Goal: Information Seeking & Learning: Learn about a topic

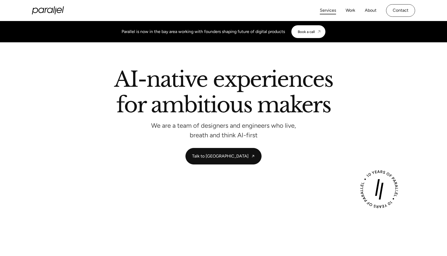
click at [330, 12] on link "Services" at bounding box center [328, 11] width 16 height 8
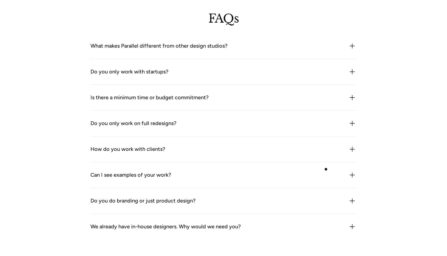
scroll to position [1501, 0]
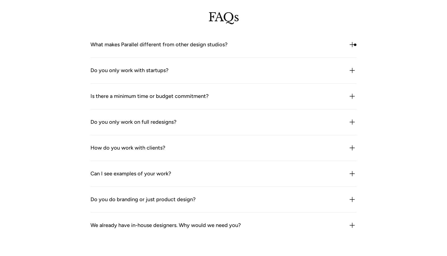
click at [354, 44] on img at bounding box center [352, 44] width 9 height 9
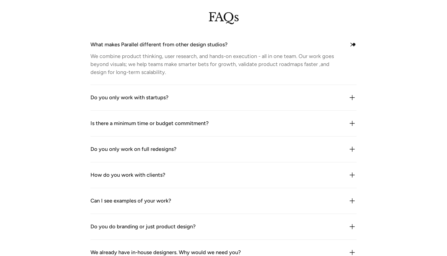
click at [354, 44] on img at bounding box center [352, 45] width 12 height 12
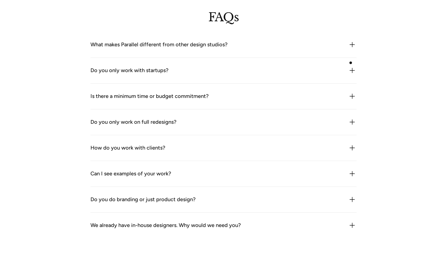
click at [351, 63] on div "Do you only work with startups? Not at all. While we often work with early-stag…" at bounding box center [223, 71] width 266 height 26
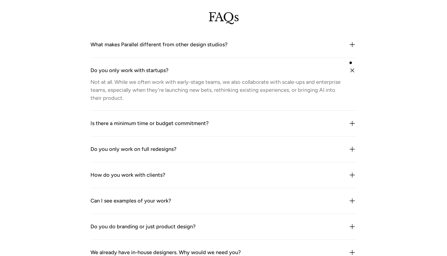
click at [351, 63] on div "Do you only work with startups? Not at all. While we often work with early-stag…" at bounding box center [223, 84] width 266 height 53
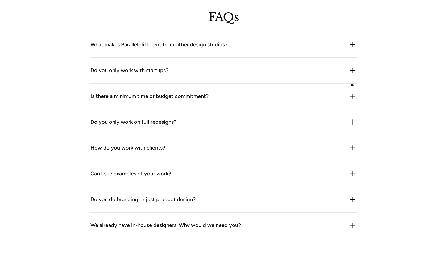
click at [353, 91] on div "Is there a minimum time or budget commitment? We’re flexible, but we don’t do o…" at bounding box center [223, 97] width 266 height 26
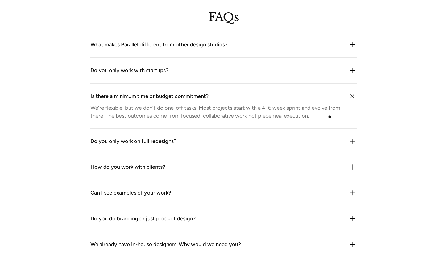
click at [328, 119] on div "We’re flexible, but we don’t do one-off tasks. Most projects start with a 4–6 w…" at bounding box center [216, 112] width 252 height 16
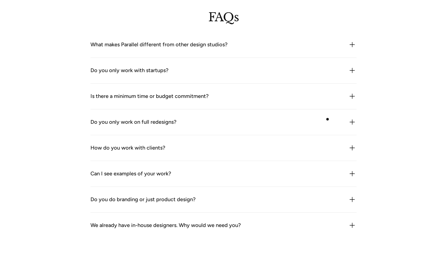
click at [328, 119] on div "Do you only work on full redesigns?" at bounding box center [223, 122] width 266 height 9
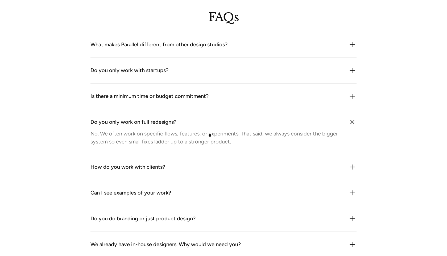
click at [210, 135] on div "No. We often work on specific flows, features, or experiments. That said, we al…" at bounding box center [216, 138] width 252 height 16
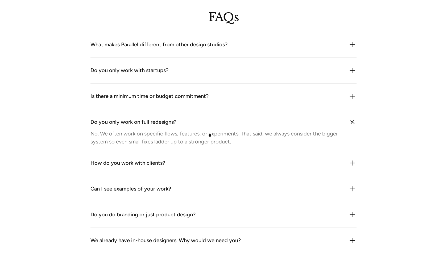
click at [210, 135] on div "Do you only work on full redesigns? No. We often work on specific flows, featur…" at bounding box center [223, 129] width 266 height 41
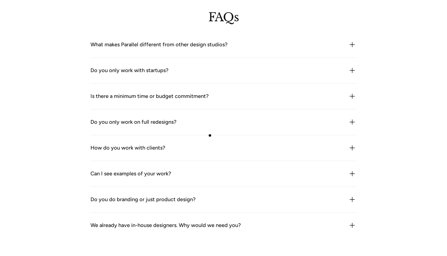
click at [210, 135] on div "Do you only work on full redesigns? No. We often work on specific flows, featur…" at bounding box center [223, 122] width 266 height 26
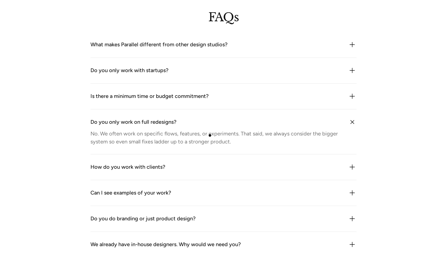
click at [210, 135] on div "No. We often work on specific flows, features, or experiments. That said, we al…" at bounding box center [216, 138] width 252 height 16
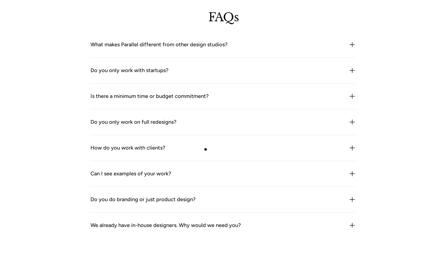
click at [205, 150] on div "How do you work with clients?" at bounding box center [223, 148] width 266 height 9
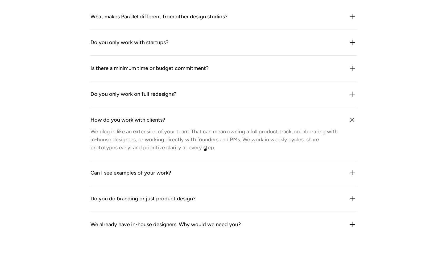
scroll to position [1529, 0]
click at [211, 172] on div "Can I see examples of your work?" at bounding box center [223, 172] width 266 height 9
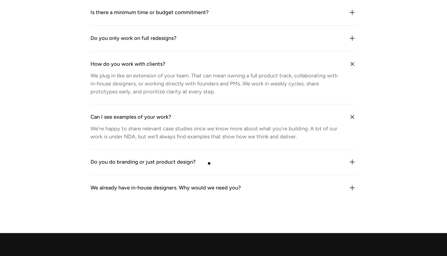
scroll to position [1587, 0]
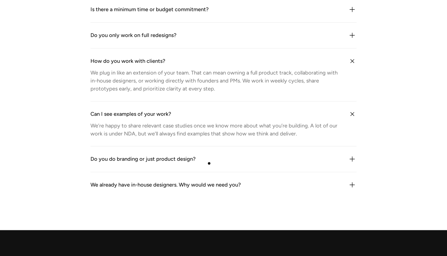
click at [209, 163] on div "Do you do branding or just product design?" at bounding box center [223, 159] width 266 height 9
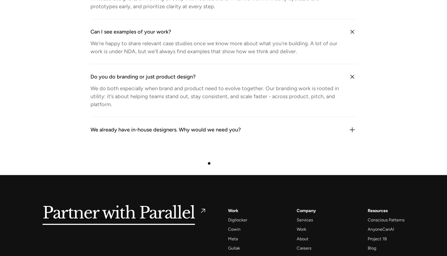
scroll to position [1671, 0]
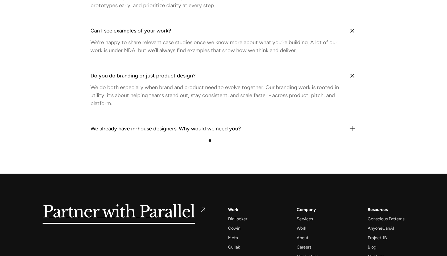
click at [210, 131] on div "We already have in-house designers. Why would we need you?" at bounding box center [165, 129] width 150 height 9
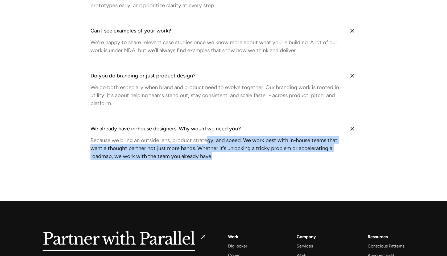
drag, startPoint x: 207, startPoint y: 143, endPoint x: 217, endPoint y: 210, distance: 67.1
drag, startPoint x: 82, startPoint y: 141, endPoint x: 223, endPoint y: 172, distance: 144.9
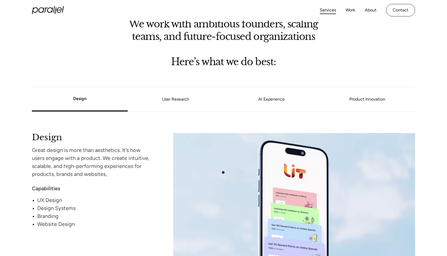
scroll to position [401, 0]
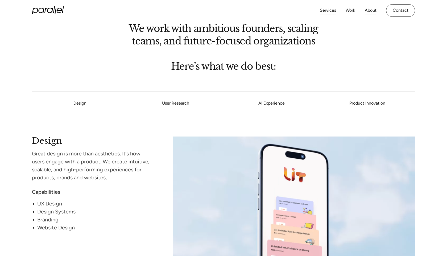
click at [370, 11] on link "About" at bounding box center [371, 11] width 12 height 8
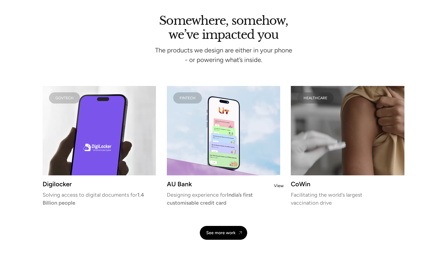
scroll to position [1075, 0]
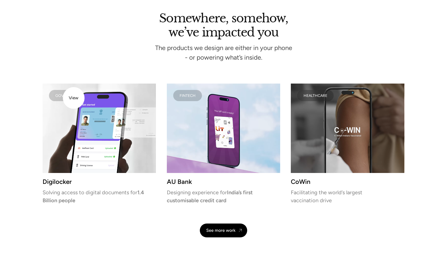
click at [74, 98] on div "Govtech" at bounding box center [64, 95] width 31 height 11
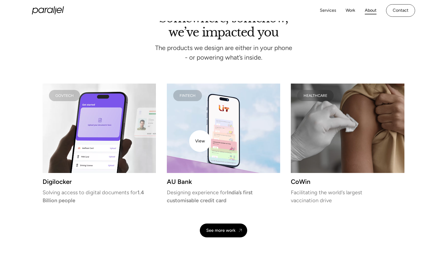
click at [200, 141] on video at bounding box center [223, 128] width 113 height 89
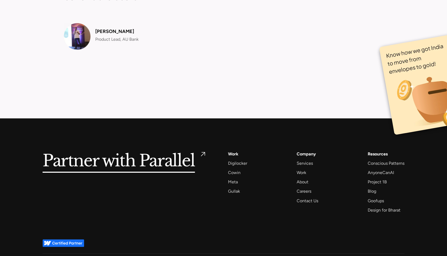
scroll to position [2223, 0]
